Goal: Transaction & Acquisition: Purchase product/service

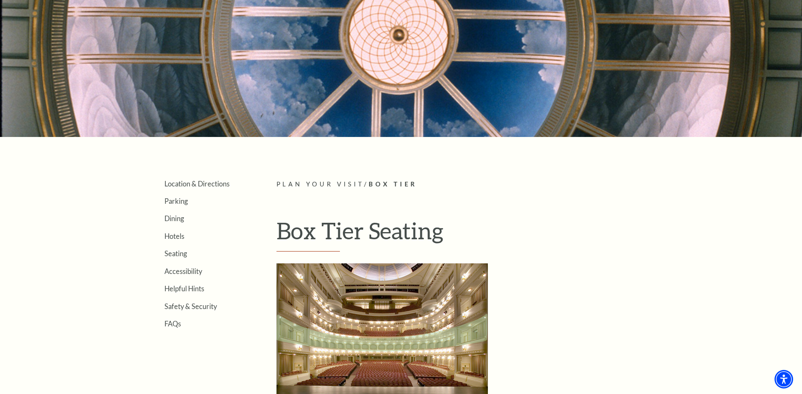
scroll to position [211, 0]
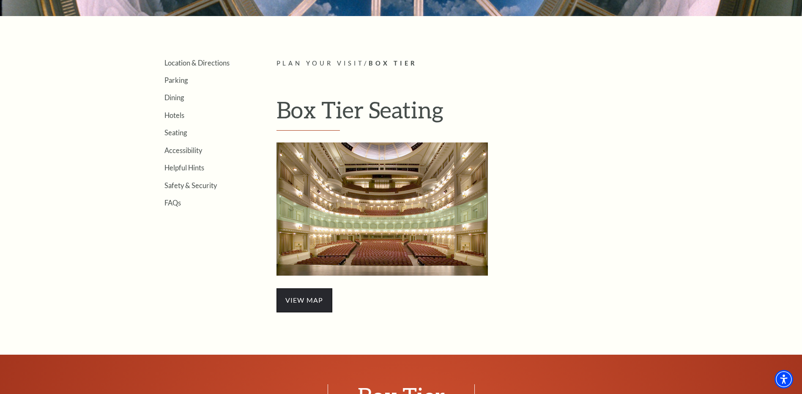
click at [315, 303] on span "view map" at bounding box center [304, 300] width 56 height 24
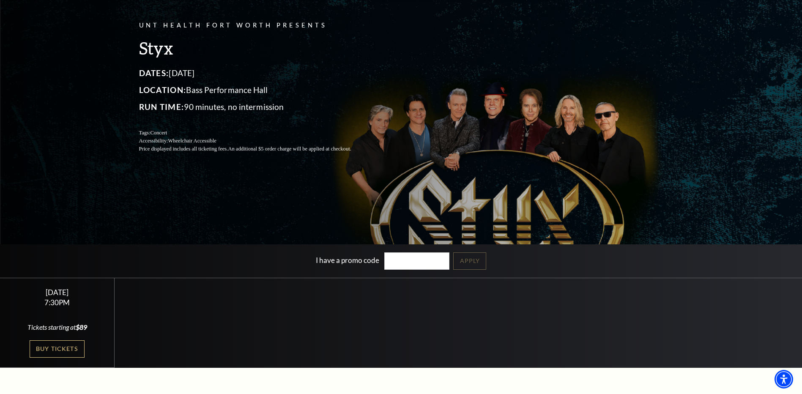
scroll to position [254, 0]
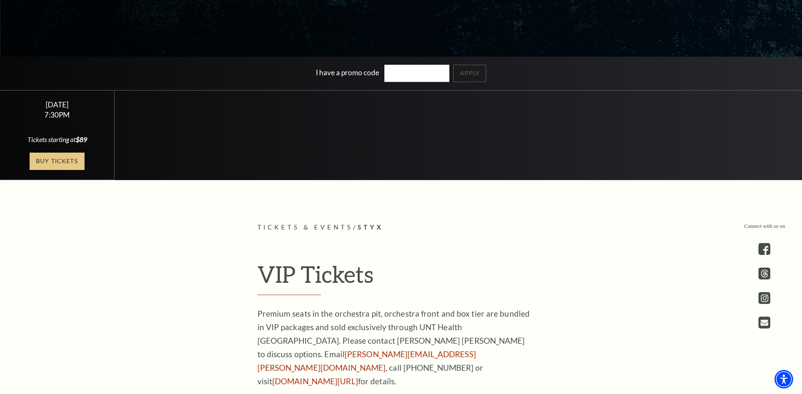
click at [56, 161] on link "Buy Tickets" at bounding box center [57, 161] width 55 height 17
